Goal: Task Accomplishment & Management: Use online tool/utility

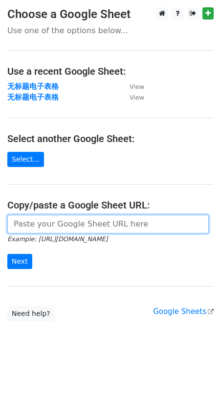
click at [27, 219] on input "url" at bounding box center [107, 224] width 201 height 19
paste input "https://docs.google.com/spreadsheets/d/1TTDKtAvnotZFsCvpPYMj7KQvzAu6LJFTjr9oBya…"
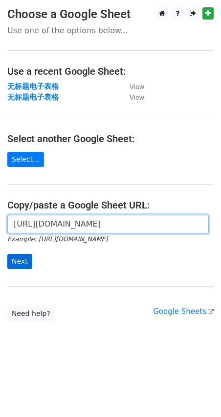
type input "https://docs.google.com/spreadsheets/d/1TTDKtAvnotZFsCvpPYMj7KQvzAu6LJFTjr9oBya…"
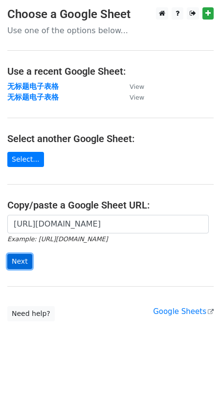
scroll to position [0, 0]
click at [22, 255] on input "Next" at bounding box center [19, 261] width 25 height 15
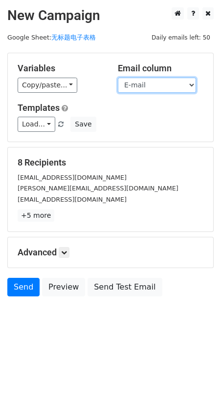
click at [185, 83] on select "First Name E-mail" at bounding box center [157, 85] width 78 height 15
click at [118, 78] on select "First Name E-mail" at bounding box center [157, 85] width 78 height 15
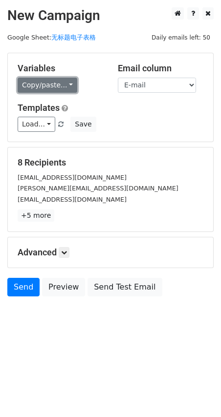
click at [64, 87] on link "Copy/paste..." at bounding box center [48, 85] width 60 height 15
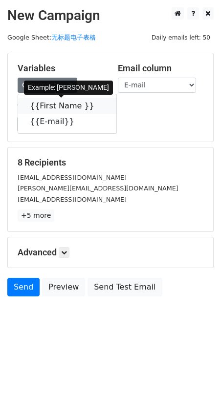
click at [55, 104] on link "{{First Name }}" at bounding box center [67, 106] width 98 height 16
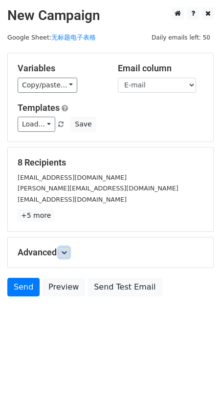
click at [66, 250] on icon at bounding box center [64, 253] width 6 height 6
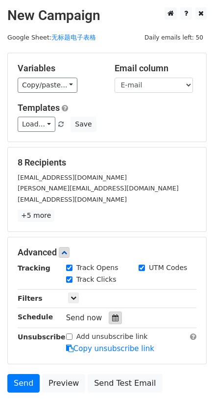
click at [116, 319] on icon at bounding box center [115, 318] width 6 height 7
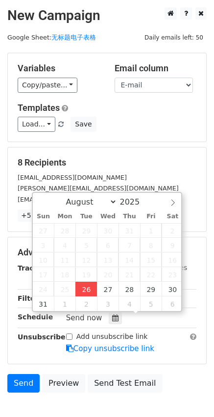
type input "[DATE] 18:04"
type input "06"
type input "04"
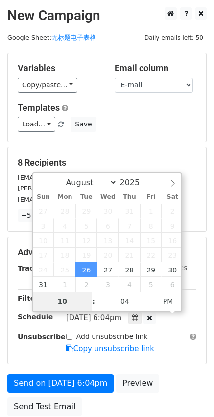
type input "10"
type input "[DATE] 22:04"
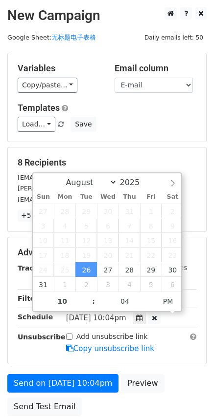
click at [157, 127] on div "Load... No templates saved Save" at bounding box center [106, 124] width 193 height 15
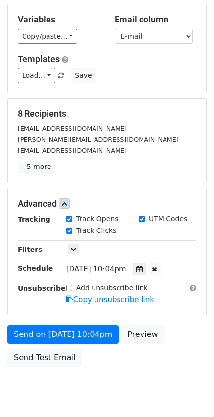
scroll to position [82, 0]
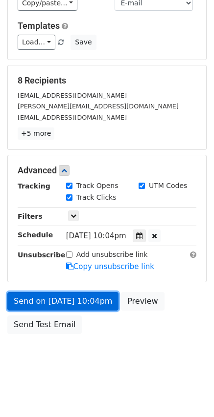
click at [64, 302] on link "Send on [DATE] 10:04pm" at bounding box center [62, 301] width 111 height 19
